Goal: Find contact information: Find contact information

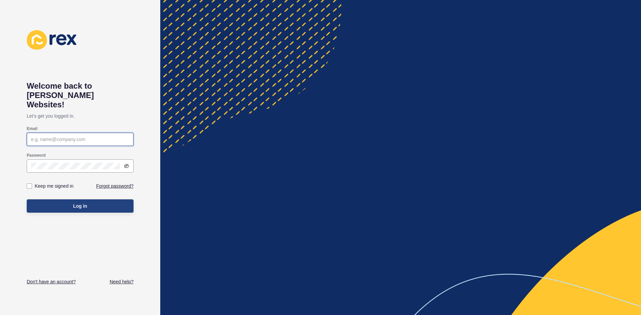
type input "[EMAIL_ADDRESS][DOMAIN_NAME]"
click at [84, 203] on span "Log in" at bounding box center [80, 206] width 14 height 7
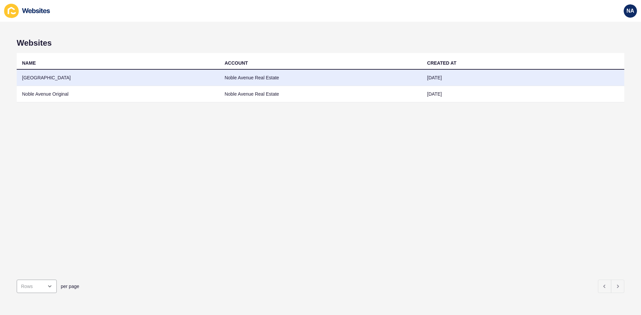
click at [21, 81] on td "[GEOGRAPHIC_DATA]" at bounding box center [118, 78] width 203 height 16
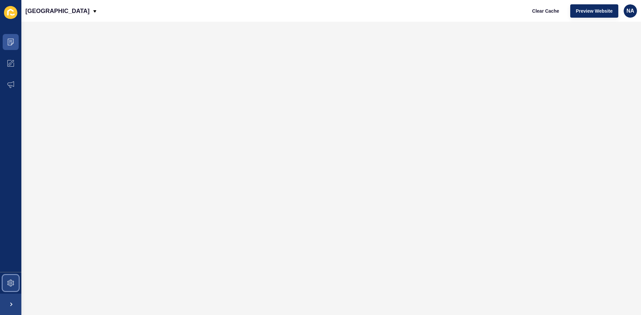
click at [3, 281] on span at bounding box center [10, 283] width 21 height 21
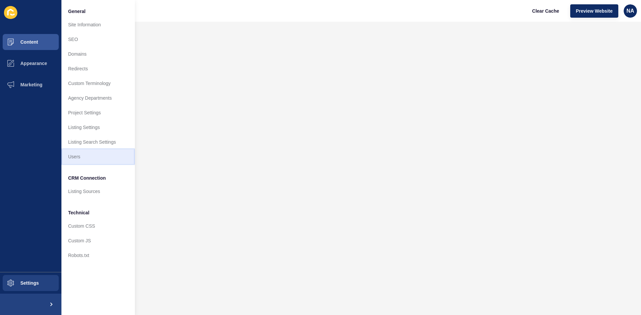
click at [78, 159] on link "Users" at bounding box center [97, 156] width 73 height 15
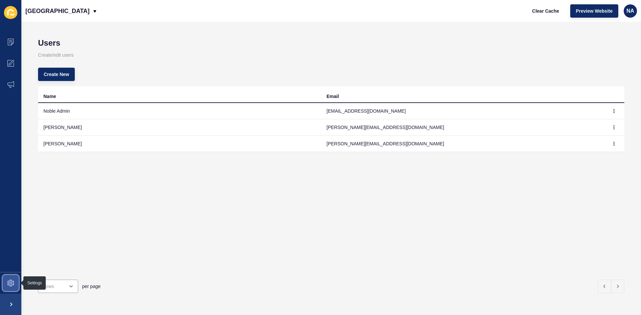
click at [12, 284] on icon at bounding box center [10, 283] width 3 height 3
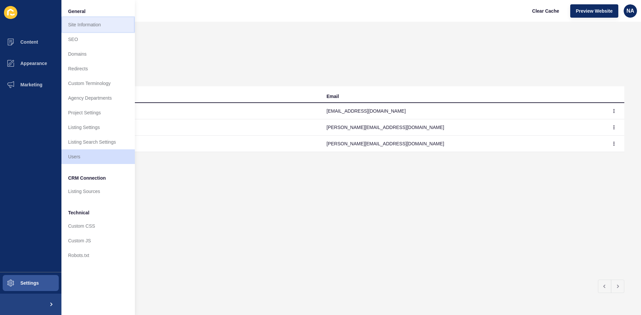
click at [85, 23] on link "Site Information" at bounding box center [97, 24] width 73 height 15
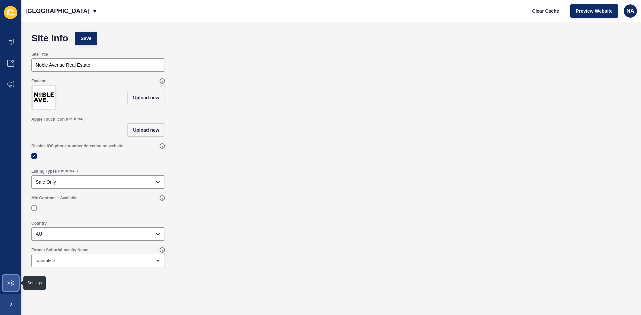
click at [11, 282] on icon at bounding box center [10, 283] width 7 height 7
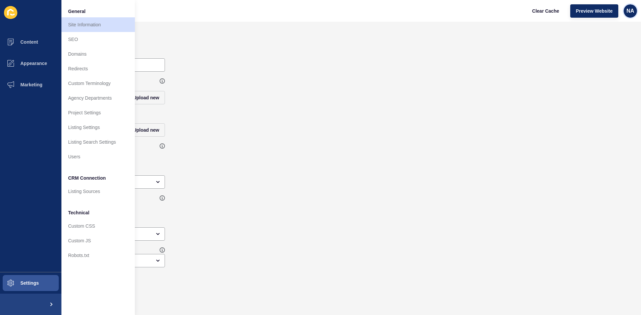
click at [628, 14] on span "NA" at bounding box center [630, 11] width 8 height 7
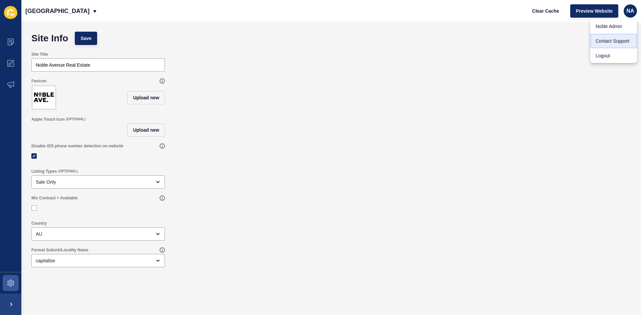
click at [604, 42] on link "Contact Support" at bounding box center [613, 41] width 47 height 15
